Goal: Find specific page/section: Find specific page/section

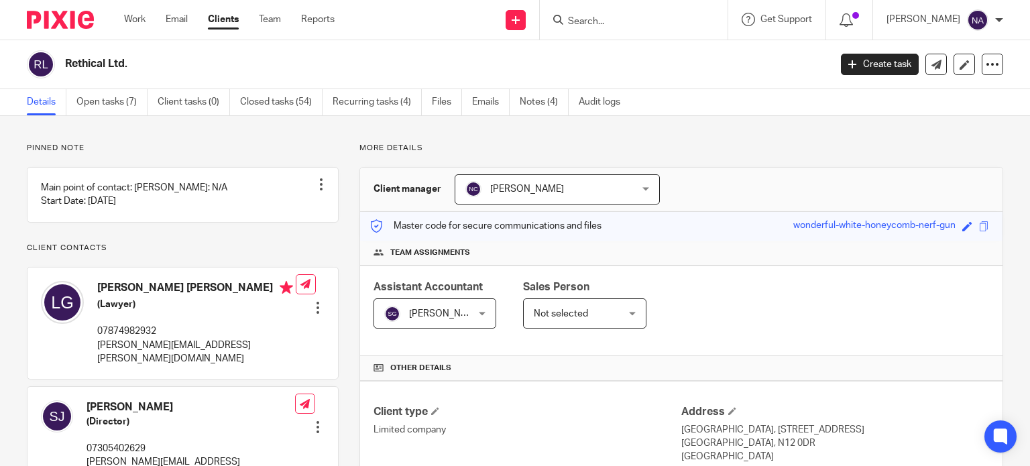
click at [641, 23] on input "Search" at bounding box center [627, 22] width 121 height 12
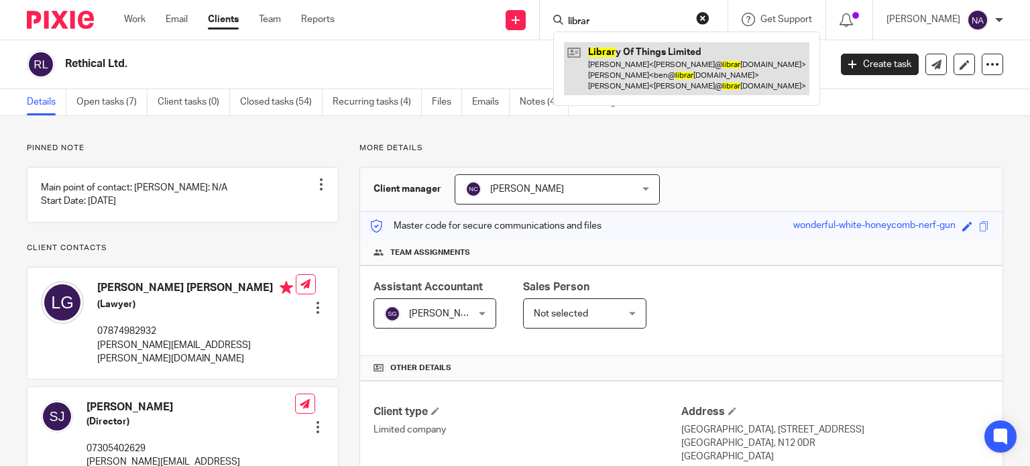
type input "librar"
click at [779, 94] on link at bounding box center [686, 68] width 245 height 53
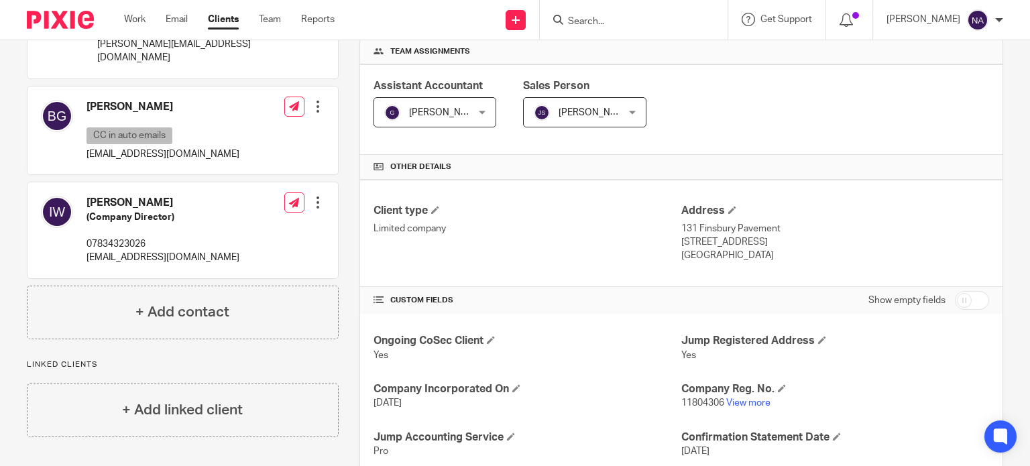
scroll to position [208, 0]
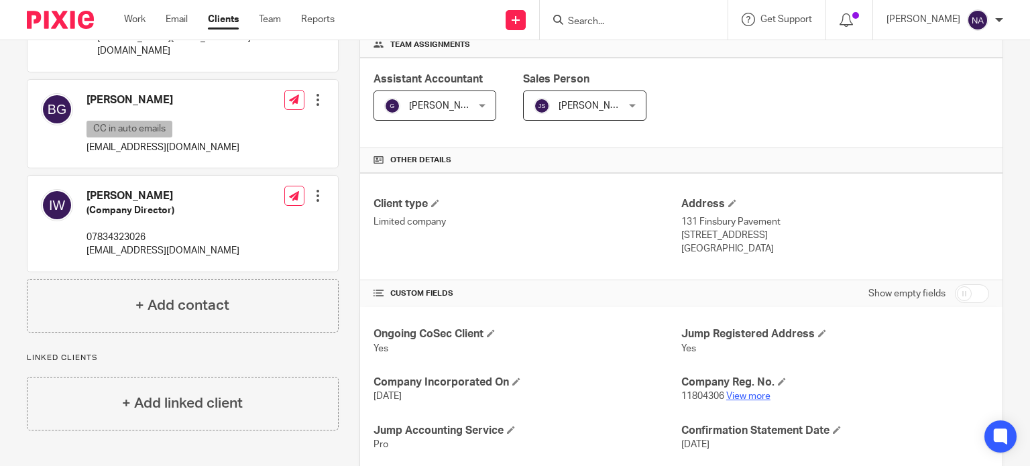
click at [743, 394] on link "View more" at bounding box center [748, 396] width 44 height 9
